Goal: Task Accomplishment & Management: Use online tool/utility

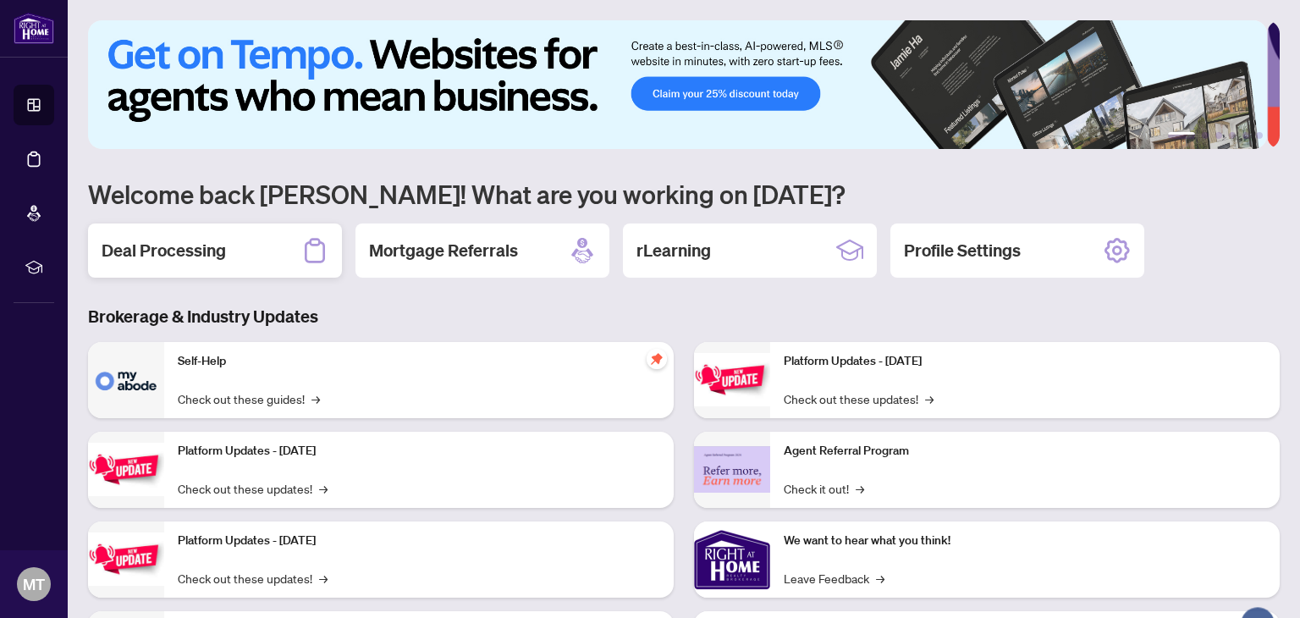
click at [154, 247] on h2 "Deal Processing" at bounding box center [164, 251] width 124 height 24
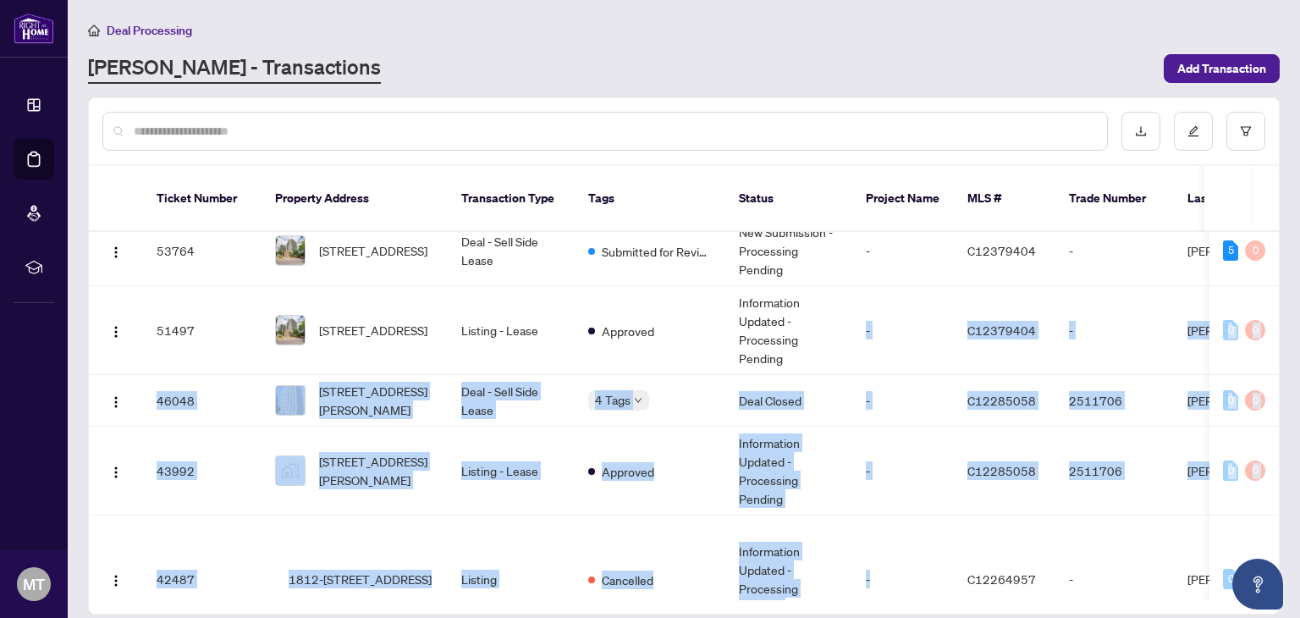
scroll to position [234, 0]
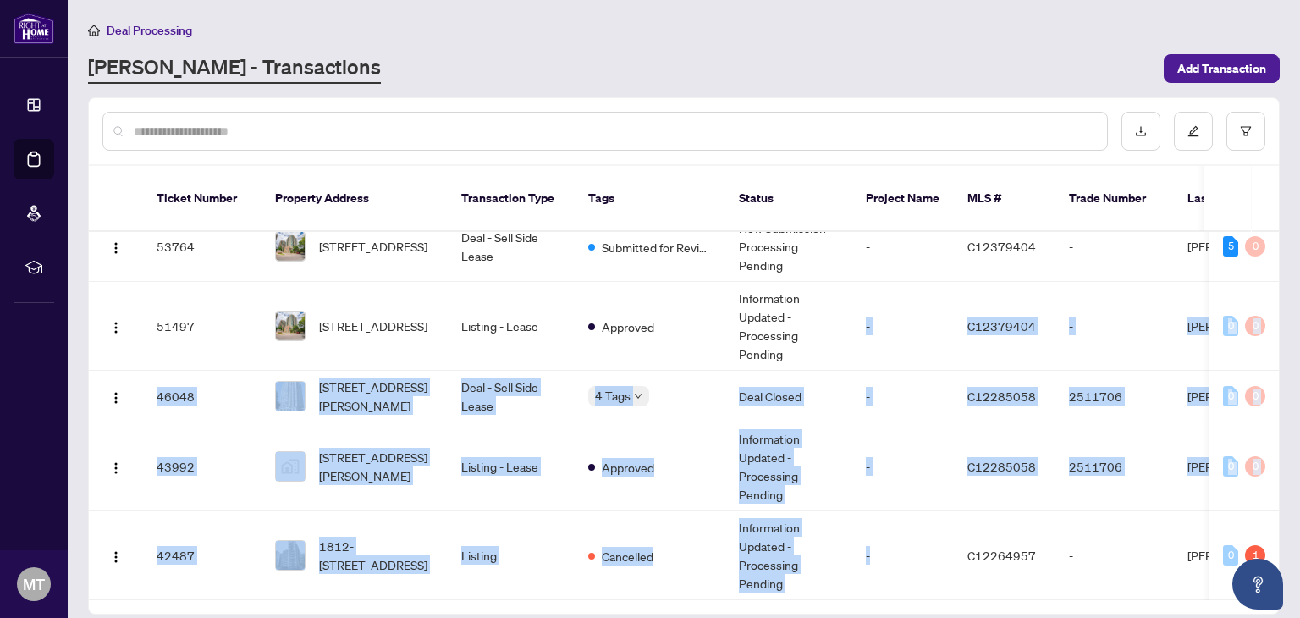
drag, startPoint x: 882, startPoint y: 577, endPoint x: 955, endPoint y: 574, distance: 72.9
click at [955, 574] on div "Ticket Number Property Address Transaction Type Tags Status Project Name MLS # …" at bounding box center [684, 390] width 1190 height 448
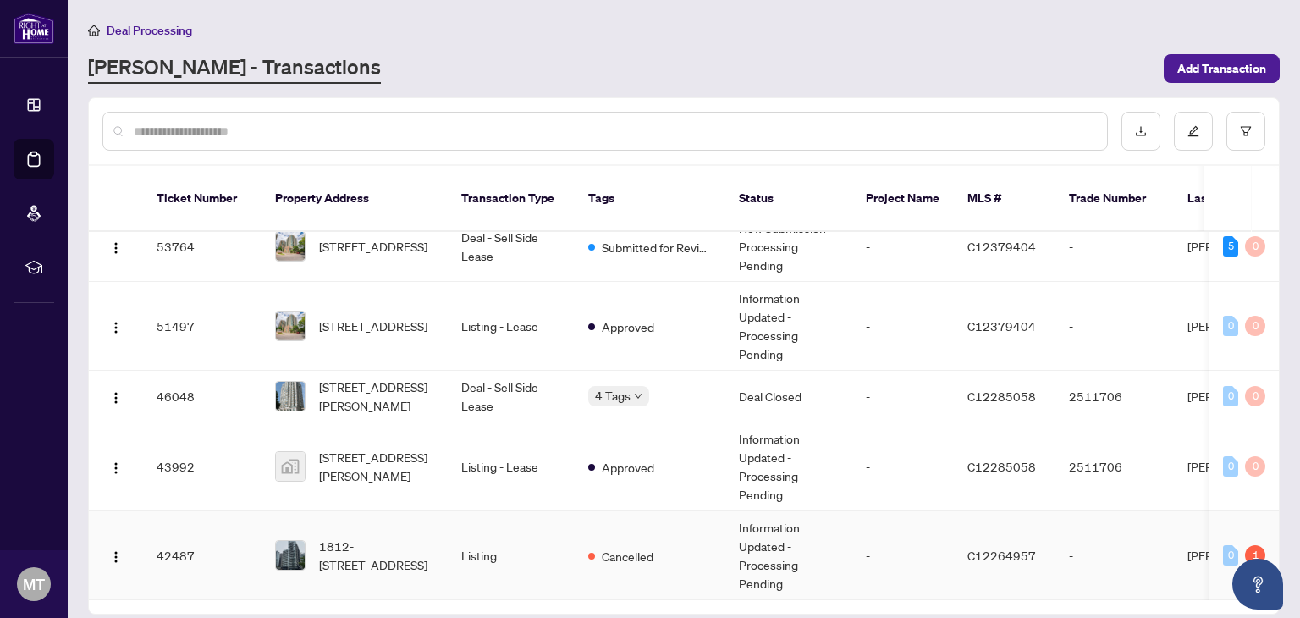
click at [1248, 545] on div "1" at bounding box center [1255, 555] width 20 height 20
click at [385, 537] on span "1812-[STREET_ADDRESS]" at bounding box center [376, 555] width 115 height 37
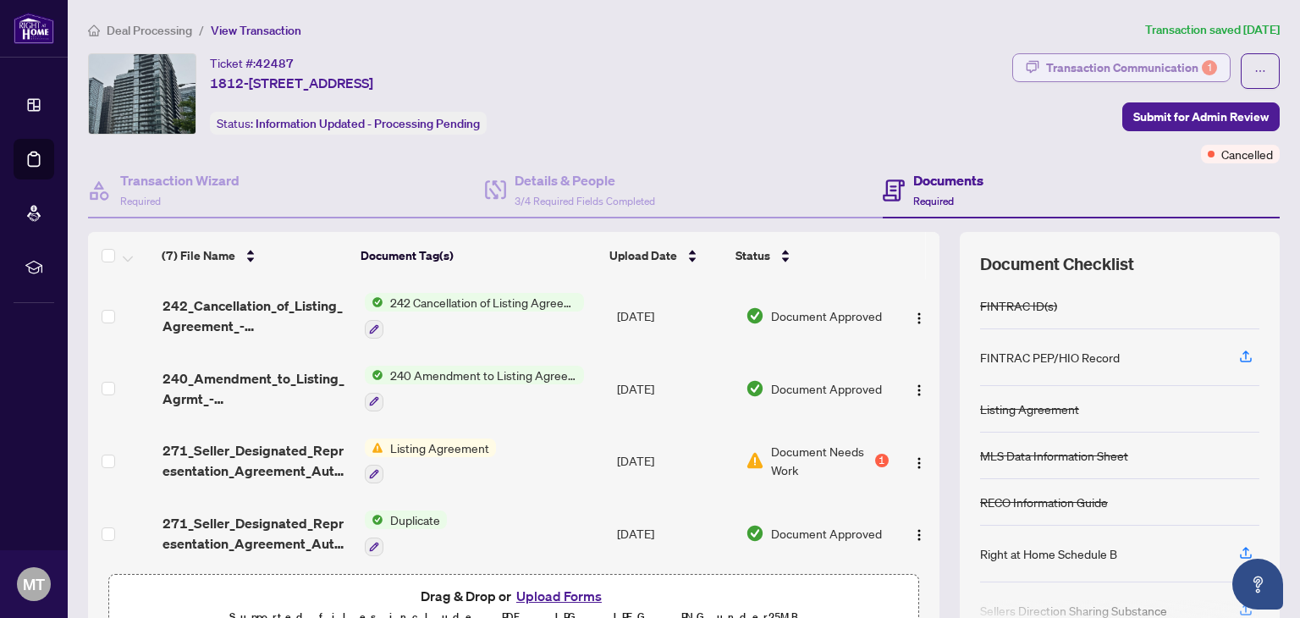
click at [1127, 58] on div "Transaction Communication 1" at bounding box center [1131, 67] width 171 height 27
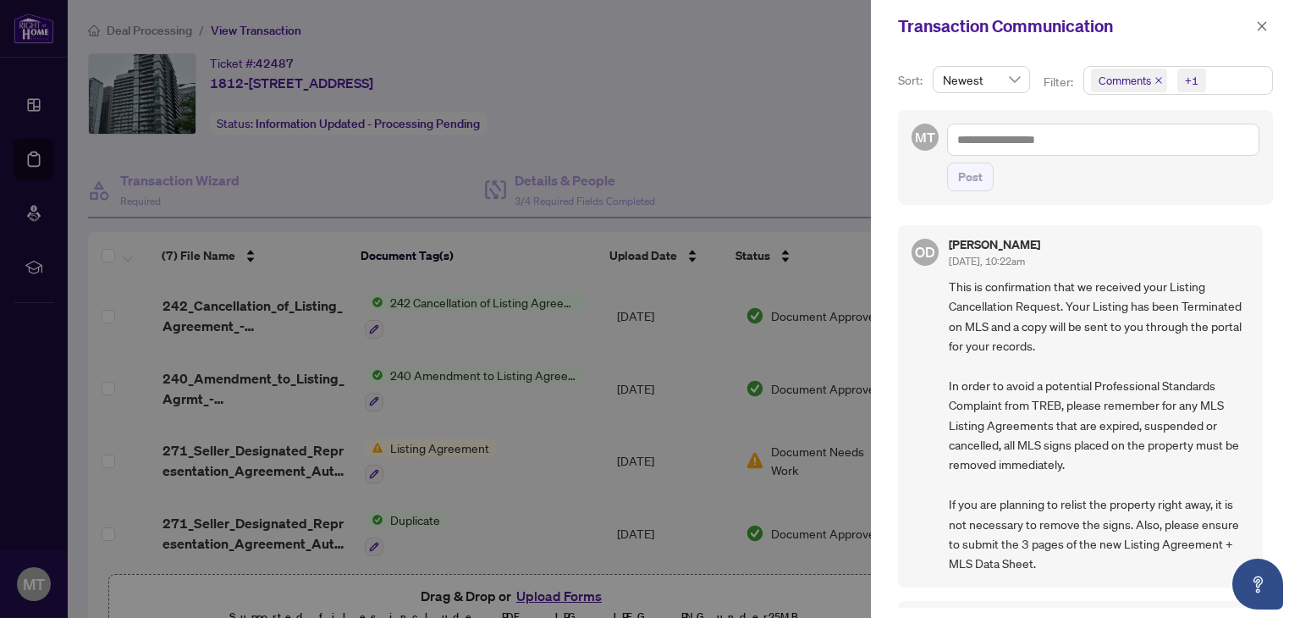
click at [603, 34] on div at bounding box center [650, 309] width 1300 height 618
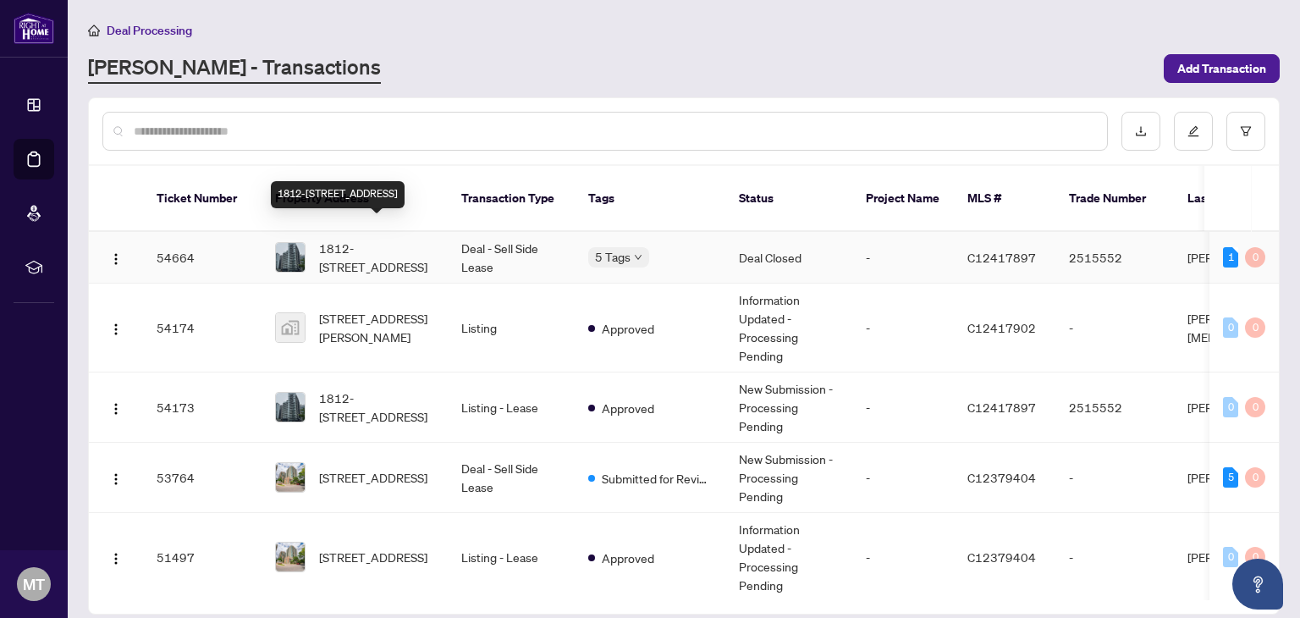
click at [367, 239] on span "1812-[STREET_ADDRESS]" at bounding box center [376, 257] width 115 height 37
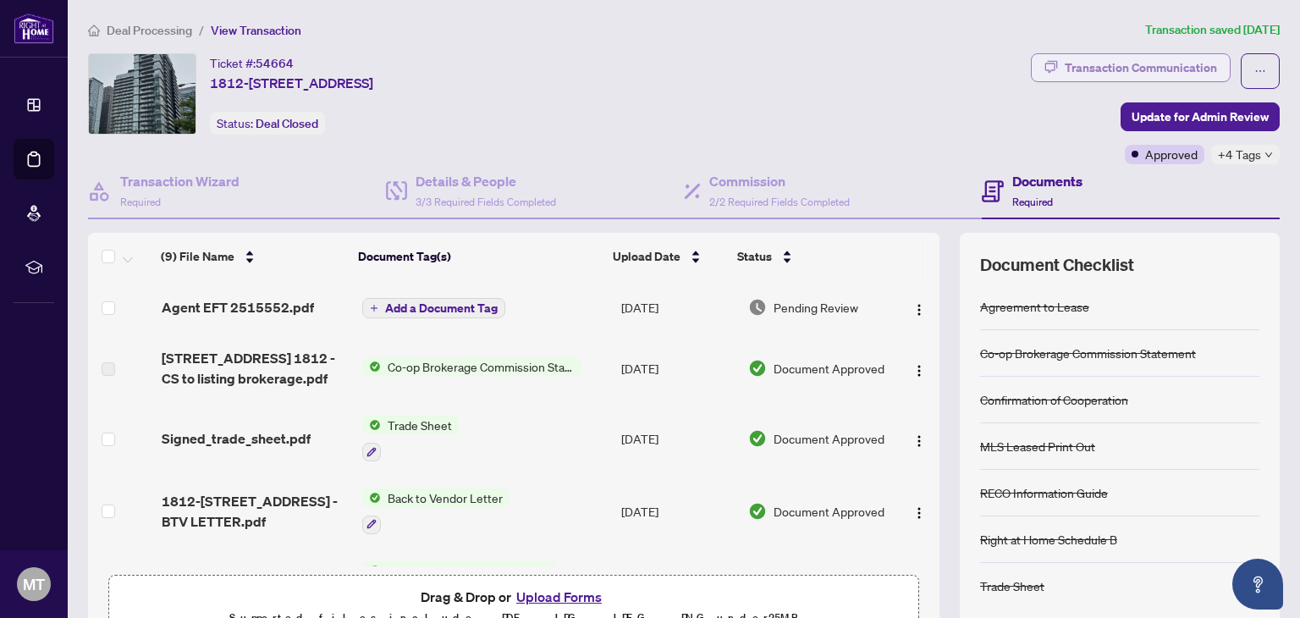
click at [1123, 67] on div "Transaction Communication" at bounding box center [1141, 67] width 152 height 27
